Goal: Task Accomplishment & Management: Manage account settings

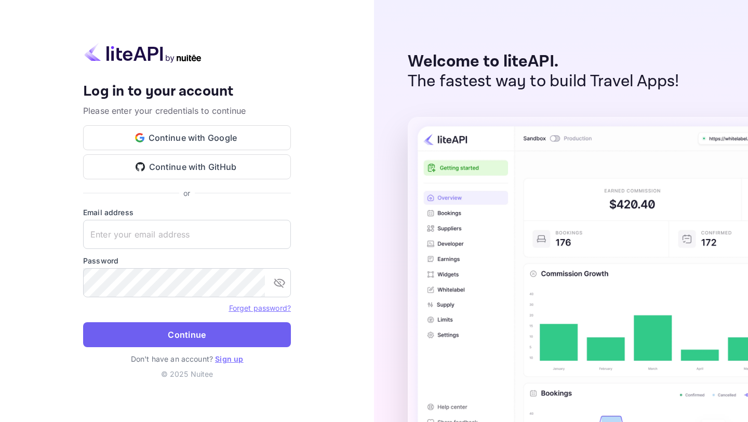
type input "[EMAIL_ADDRESS][DOMAIN_NAME]"
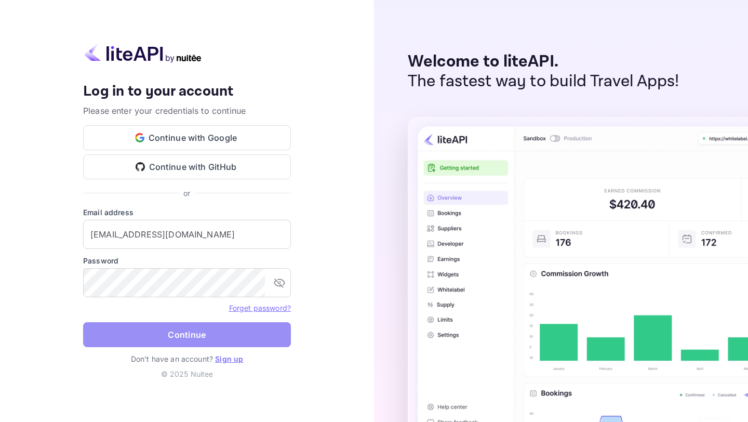
click at [243, 331] on button "Continue" at bounding box center [187, 334] width 208 height 25
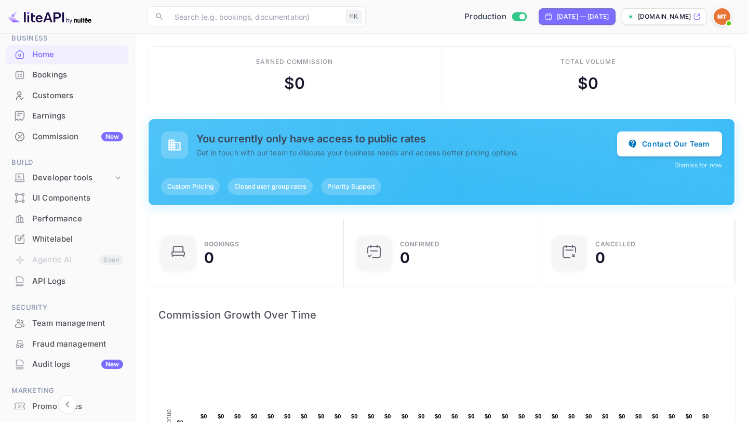
scroll to position [49, 0]
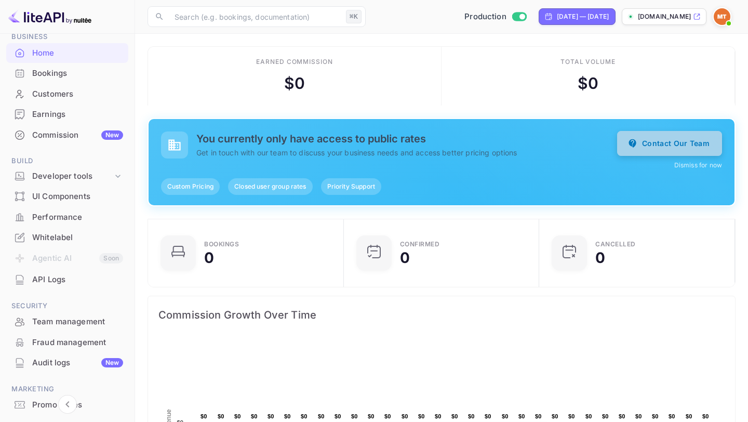
click at [668, 149] on button "Contact Our Team" at bounding box center [669, 143] width 105 height 25
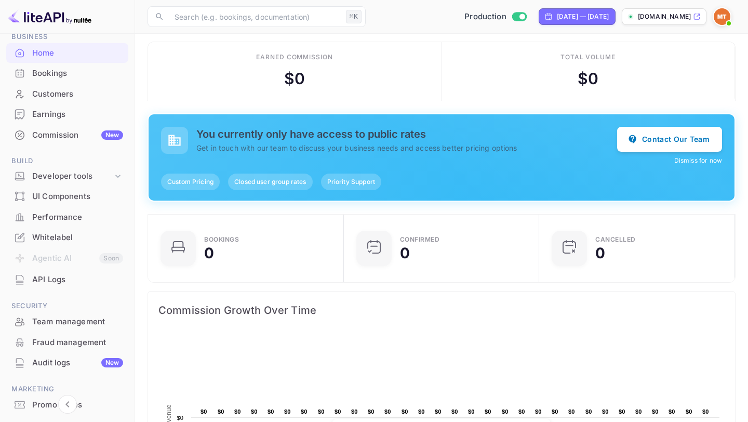
click at [681, 159] on button "Dismiss for now" at bounding box center [698, 160] width 48 height 9
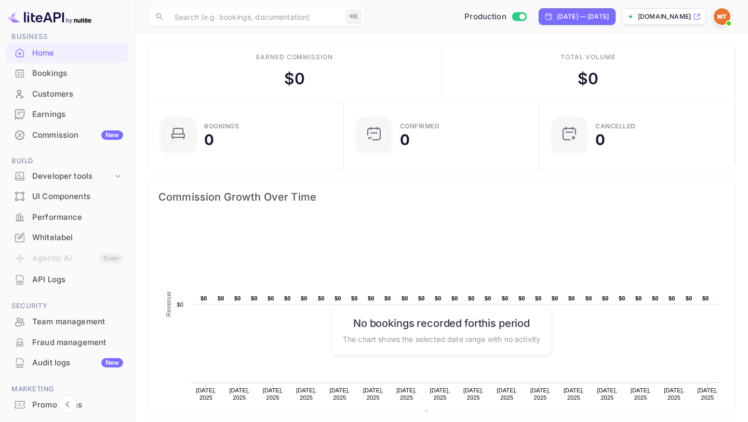
scroll to position [99, 0]
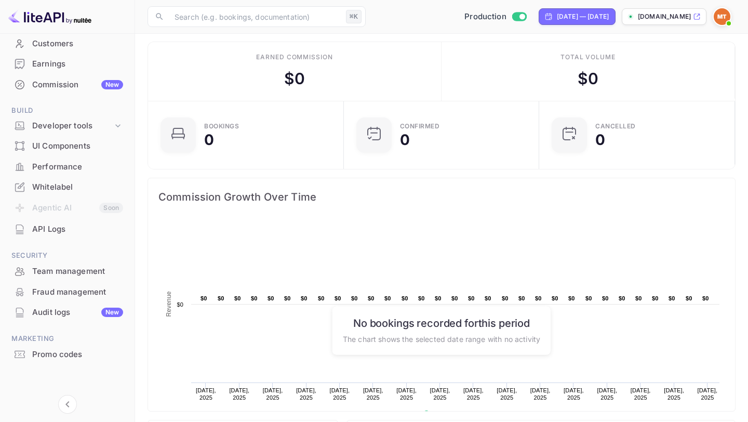
click at [70, 180] on div "Whitelabel" at bounding box center [67, 187] width 122 height 20
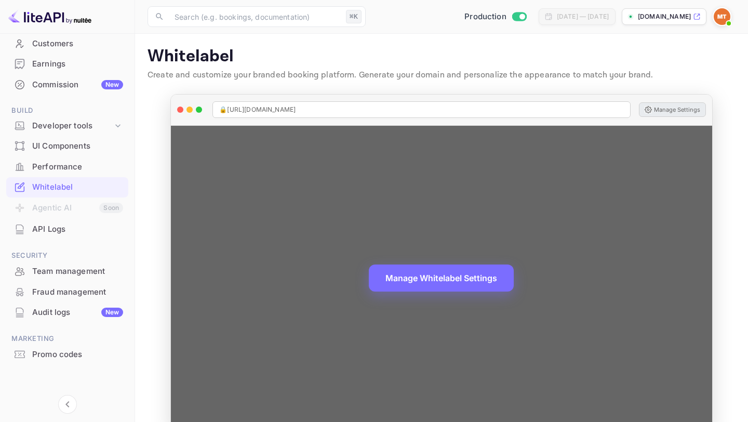
click at [662, 111] on button "Manage Settings" at bounding box center [672, 109] width 67 height 15
